Goal: Information Seeking & Learning: Learn about a topic

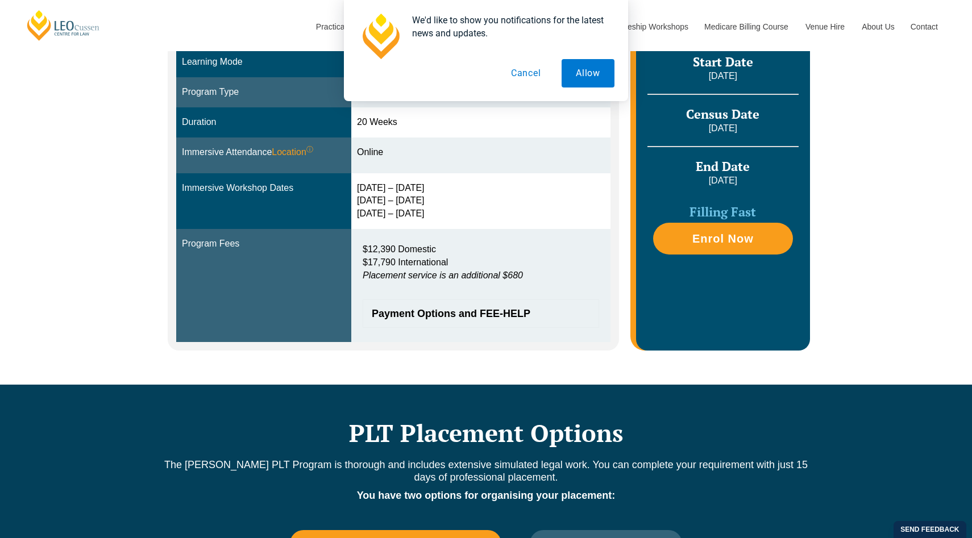
click at [528, 68] on button "Cancel" at bounding box center [526, 73] width 59 height 28
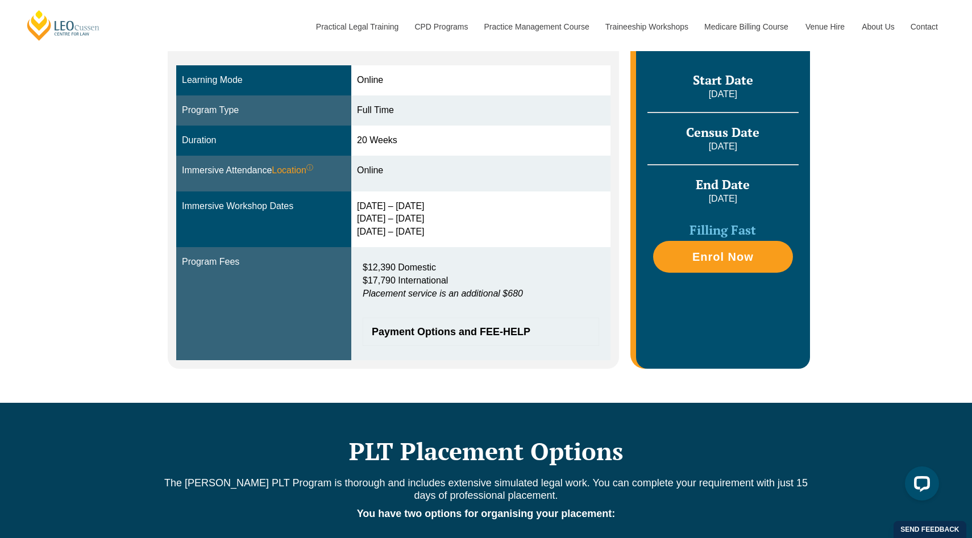
scroll to position [346, 0]
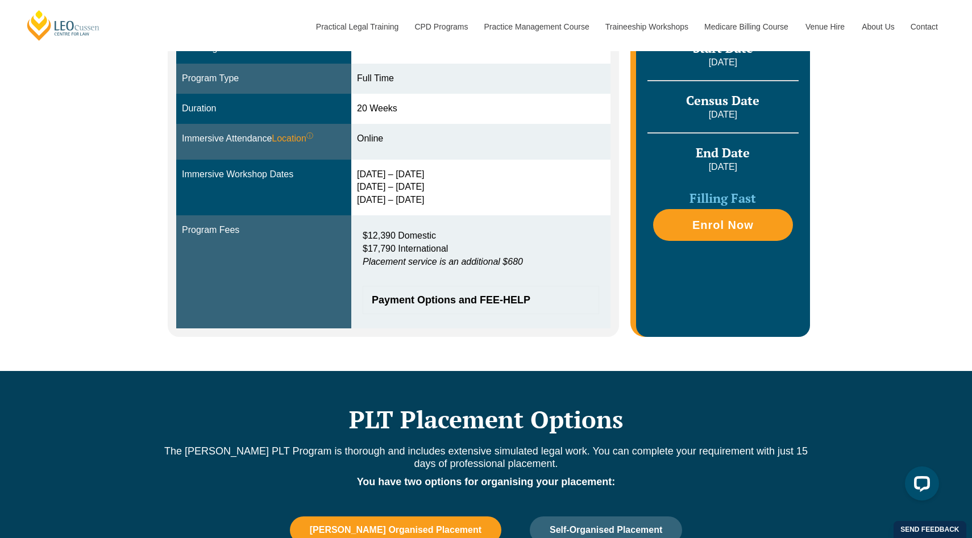
drag, startPoint x: 363, startPoint y: 175, endPoint x: 453, endPoint y: 174, distance: 89.8
click at [453, 174] on div "[DATE] – [DATE] [DATE] – [DATE] [DATE] – [DATE]" at bounding box center [481, 187] width 248 height 39
drag, startPoint x: 358, startPoint y: 188, endPoint x: 525, endPoint y: 188, distance: 167.2
click at [525, 188] on td "[DATE] – [DATE] [DATE] – [DATE] [DATE] – [DATE]" at bounding box center [480, 188] width 259 height 56
click at [525, 188] on div "[DATE] – [DATE] [DATE] – [DATE] [DATE] – [DATE]" at bounding box center [481, 187] width 248 height 39
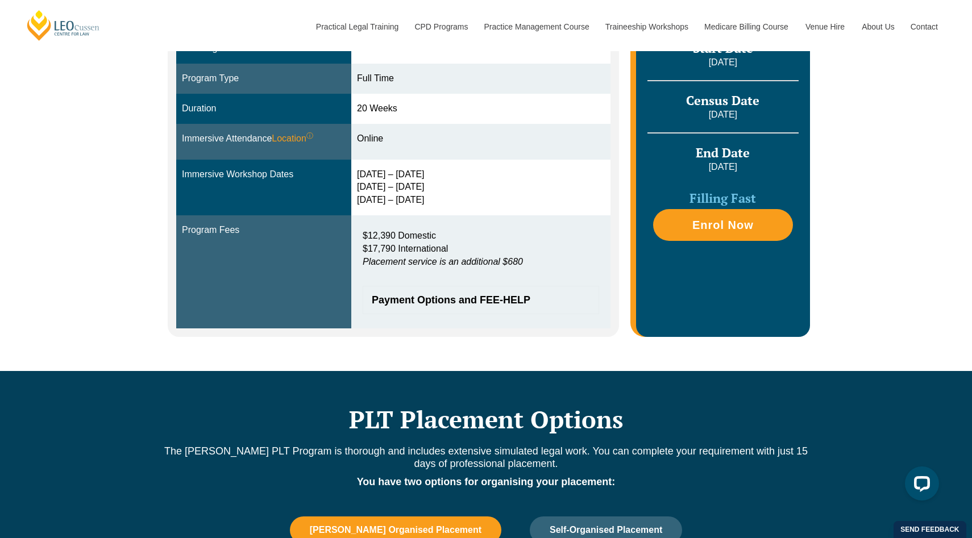
drag, startPoint x: 364, startPoint y: 199, endPoint x: 492, endPoint y: 199, distance: 128.5
click at [493, 199] on div "[DATE] – [DATE] [DATE] – [DATE] [DATE] – [DATE]" at bounding box center [481, 187] width 248 height 39
click at [492, 199] on div "[DATE] – [DATE] [DATE] – [DATE] [DATE] – [DATE]" at bounding box center [481, 187] width 248 height 39
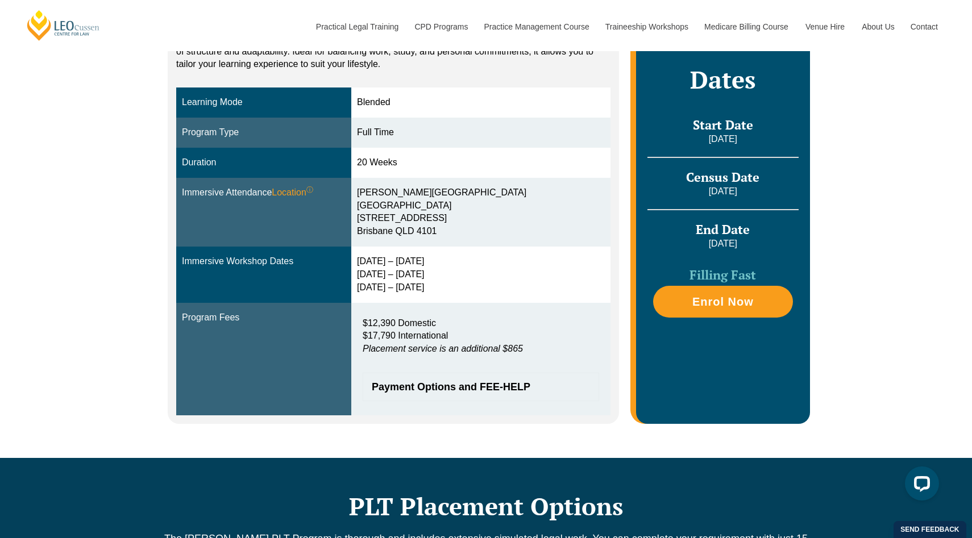
drag, startPoint x: 368, startPoint y: 261, endPoint x: 474, endPoint y: 292, distance: 110.8
click at [475, 293] on div "2 – 5 Feb 2026 14 – 16 Apr 2026 2 – 4 Jun 2026" at bounding box center [481, 274] width 248 height 39
click at [474, 292] on div "2 – 5 Feb 2026 14 – 16 Apr 2026 2 – 4 Jun 2026" at bounding box center [481, 274] width 248 height 39
